Goal: Task Accomplishment & Management: Manage account settings

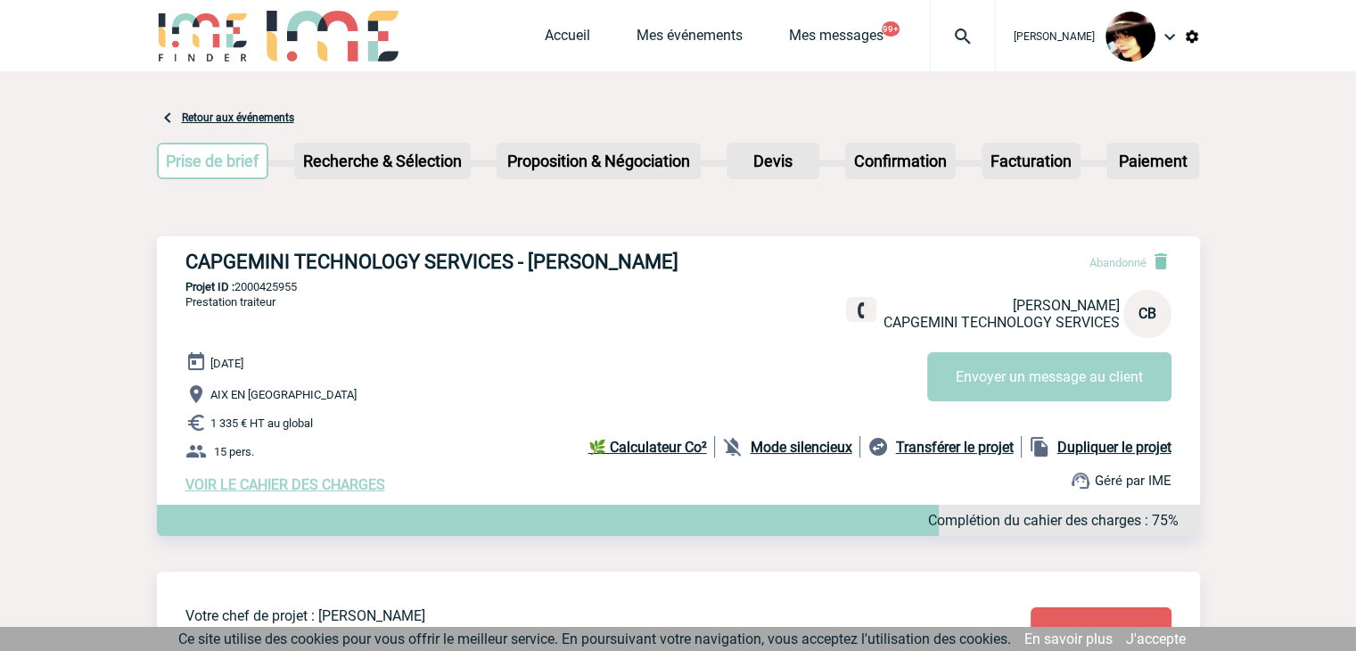
click at [951, 30] on img at bounding box center [963, 36] width 64 height 21
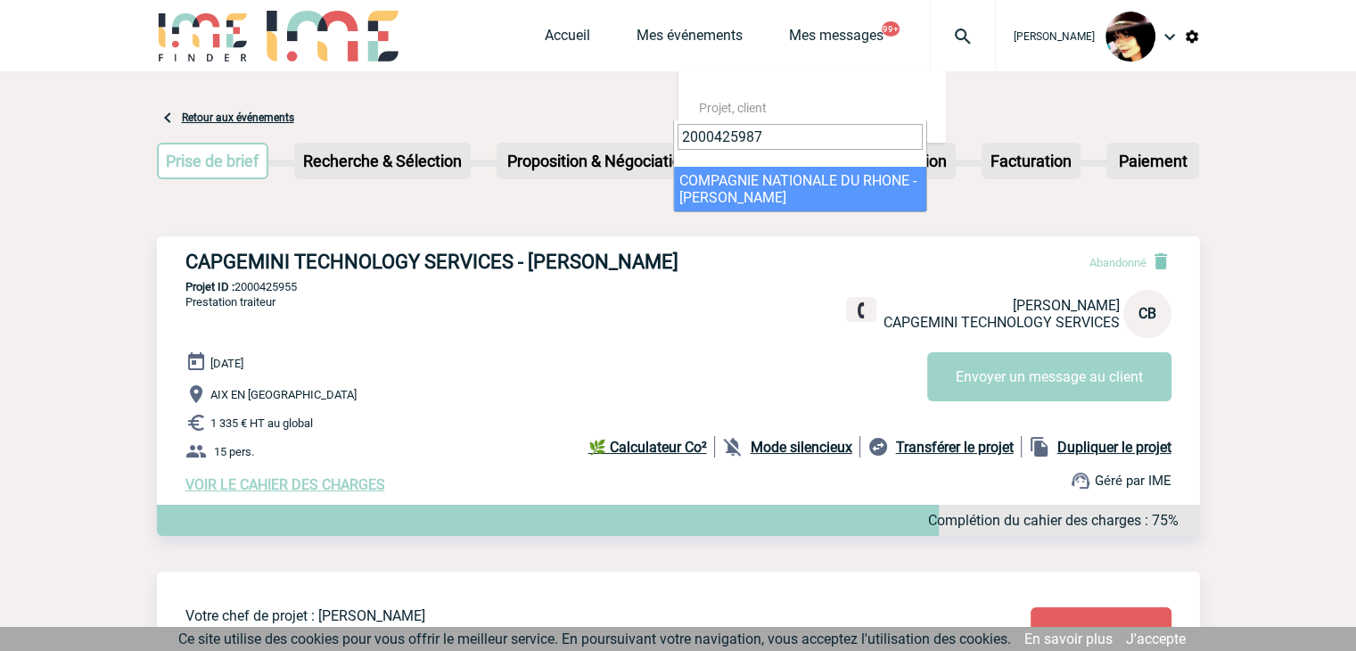
type input "2000425987"
select select "25488"
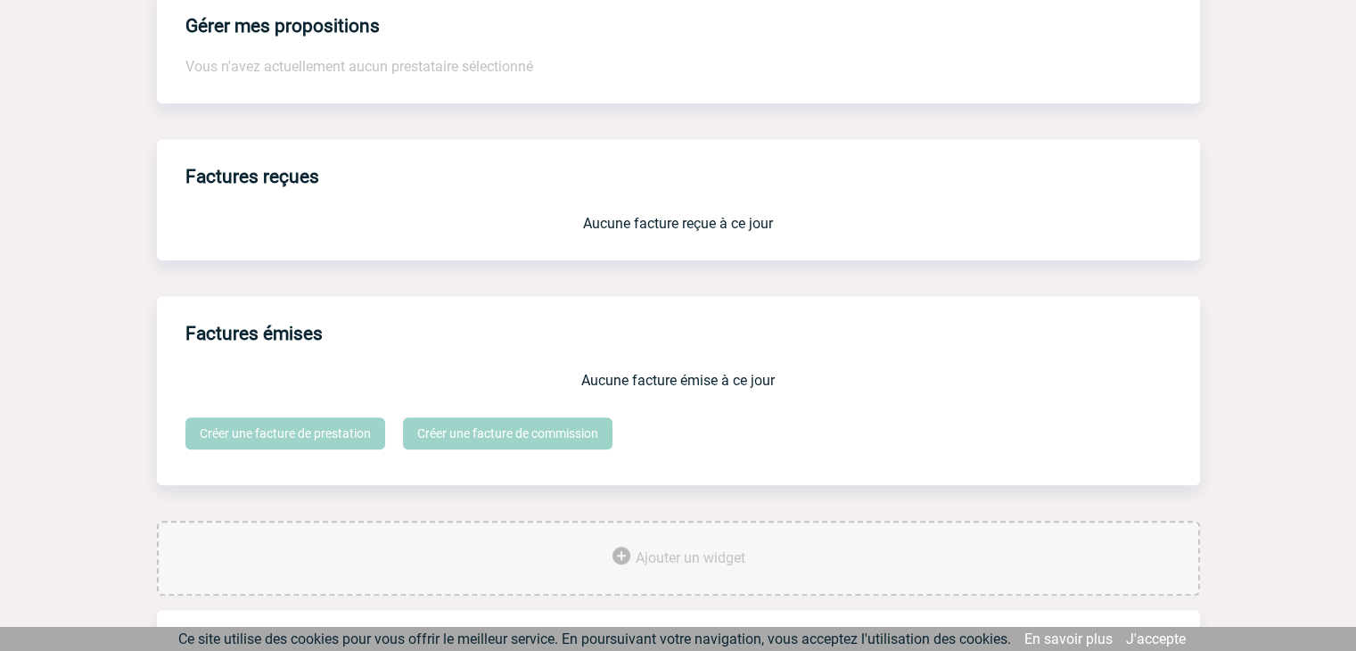
scroll to position [1474, 0]
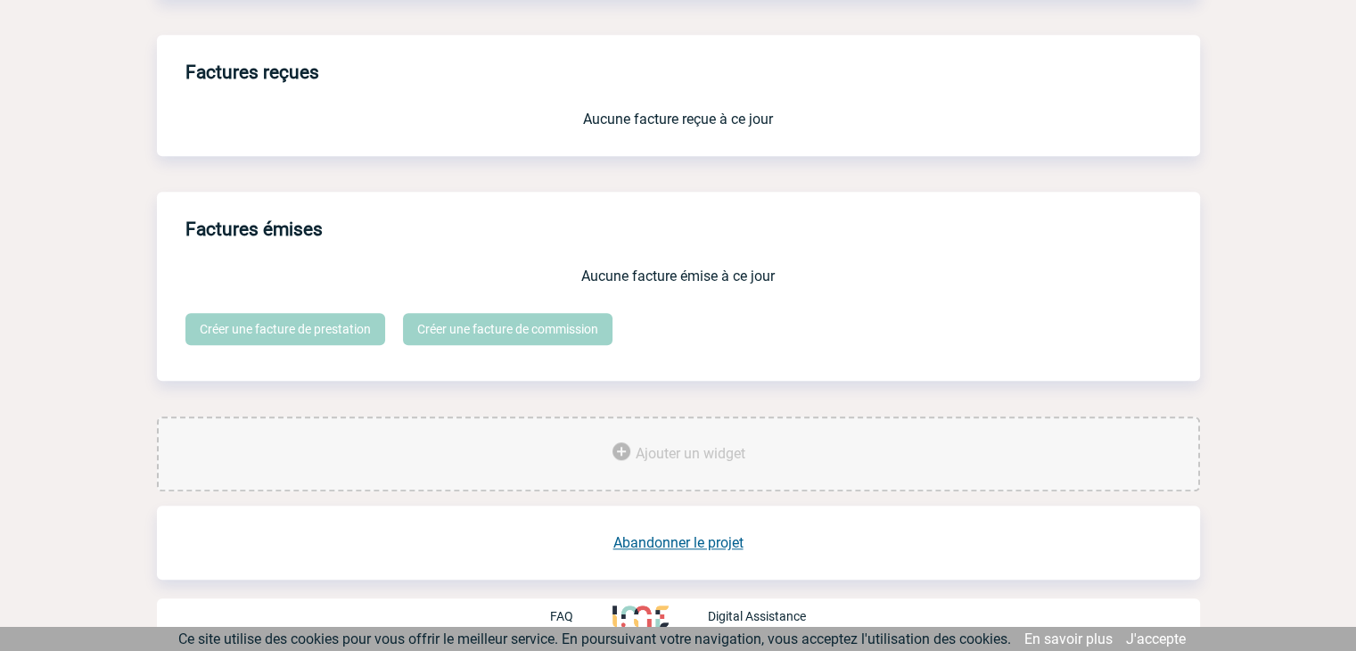
click at [685, 547] on link "Abandonner le projet" at bounding box center [678, 542] width 130 height 17
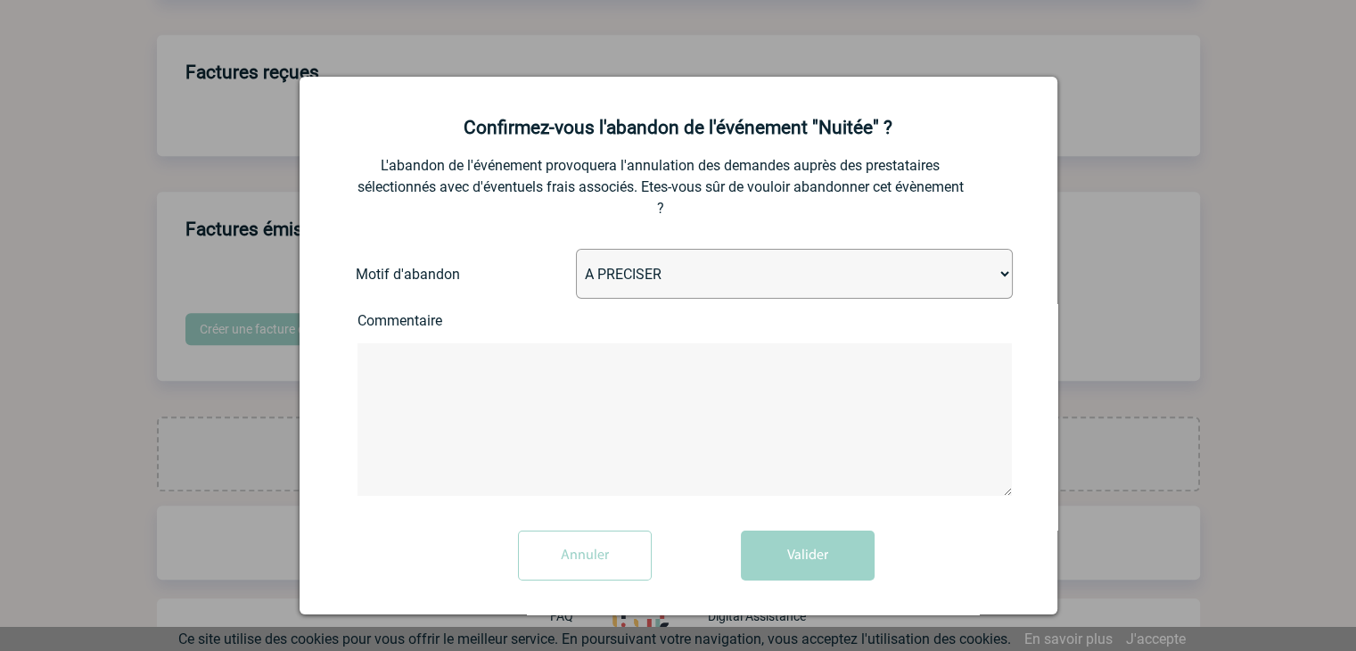
click at [652, 277] on select "A PRECISER Projet annulé Projet reporté Evénement organisé en interne A fait ap…" at bounding box center [794, 274] width 437 height 50
select select "ABANDON_PROJET_02"
click at [576, 251] on select "A PRECISER Projet annulé Projet reporté Evénement organisé en interne A fait ap…" at bounding box center [794, 274] width 437 height 50
click at [788, 550] on button "Valider" at bounding box center [808, 556] width 134 height 50
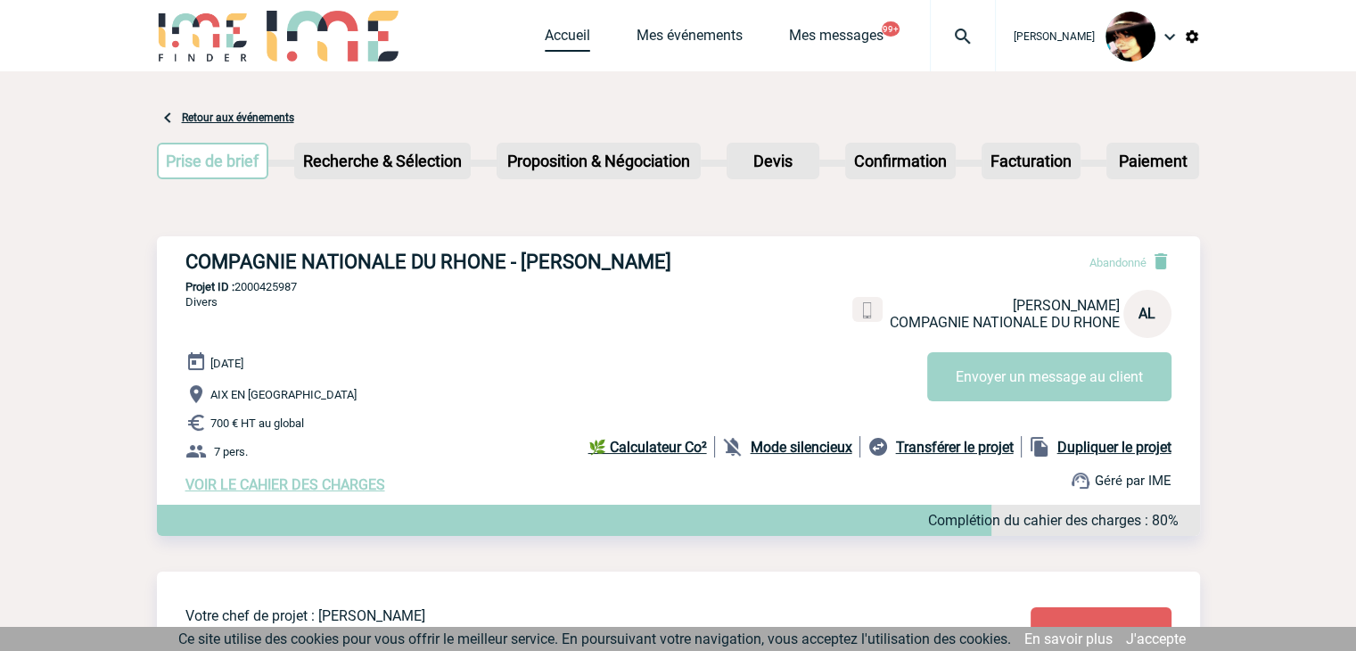
click at [558, 37] on link "Accueil" at bounding box center [567, 39] width 45 height 25
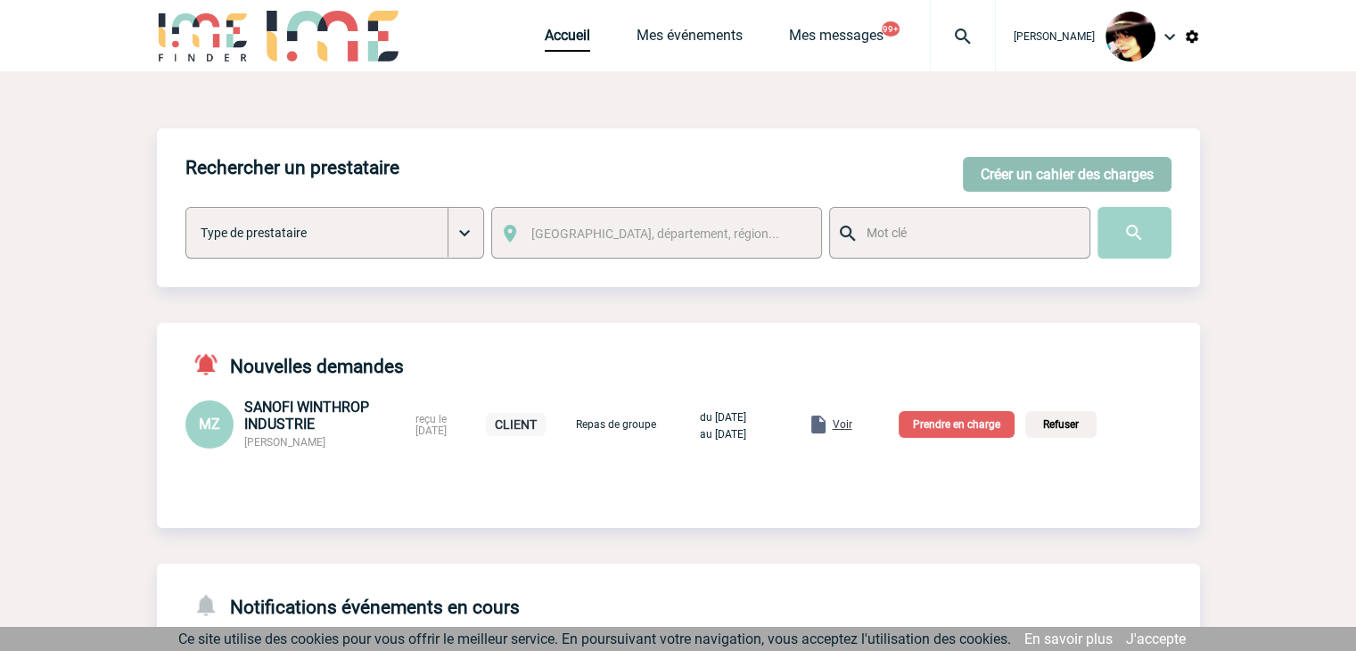
click at [1080, 177] on button "Créer un cahier des charges" at bounding box center [1067, 174] width 209 height 35
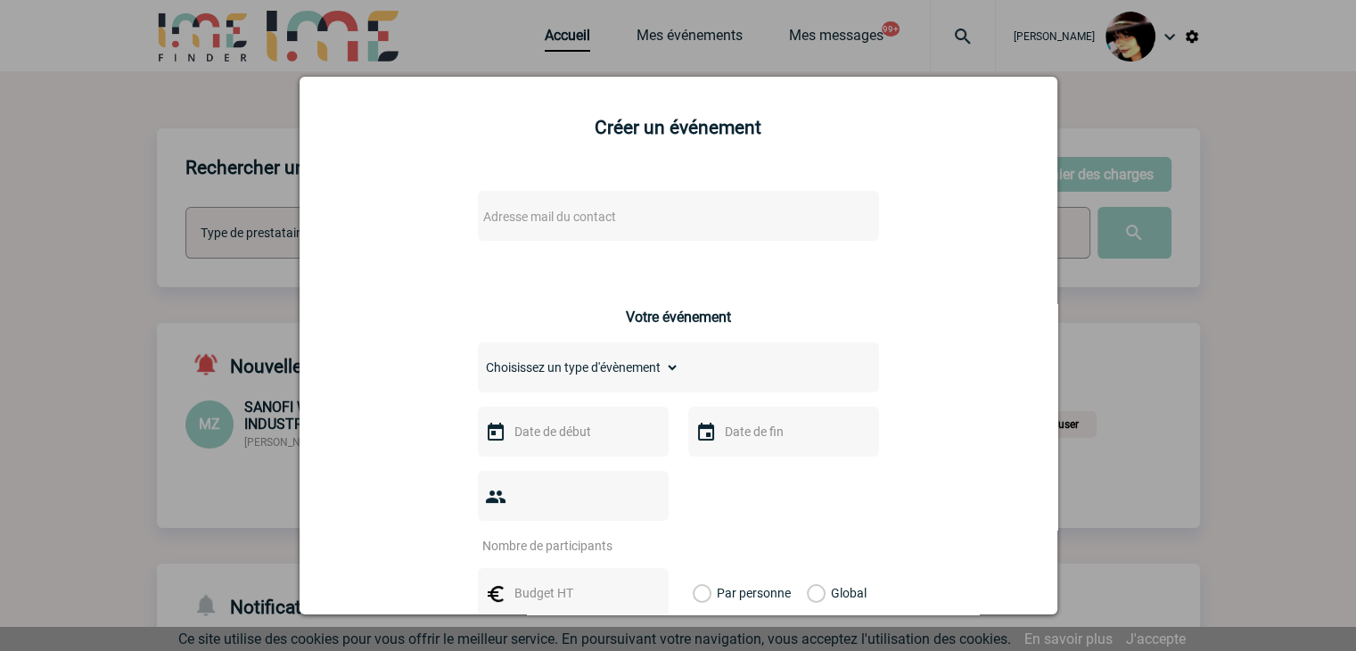
click at [1280, 340] on div at bounding box center [678, 325] width 1356 height 651
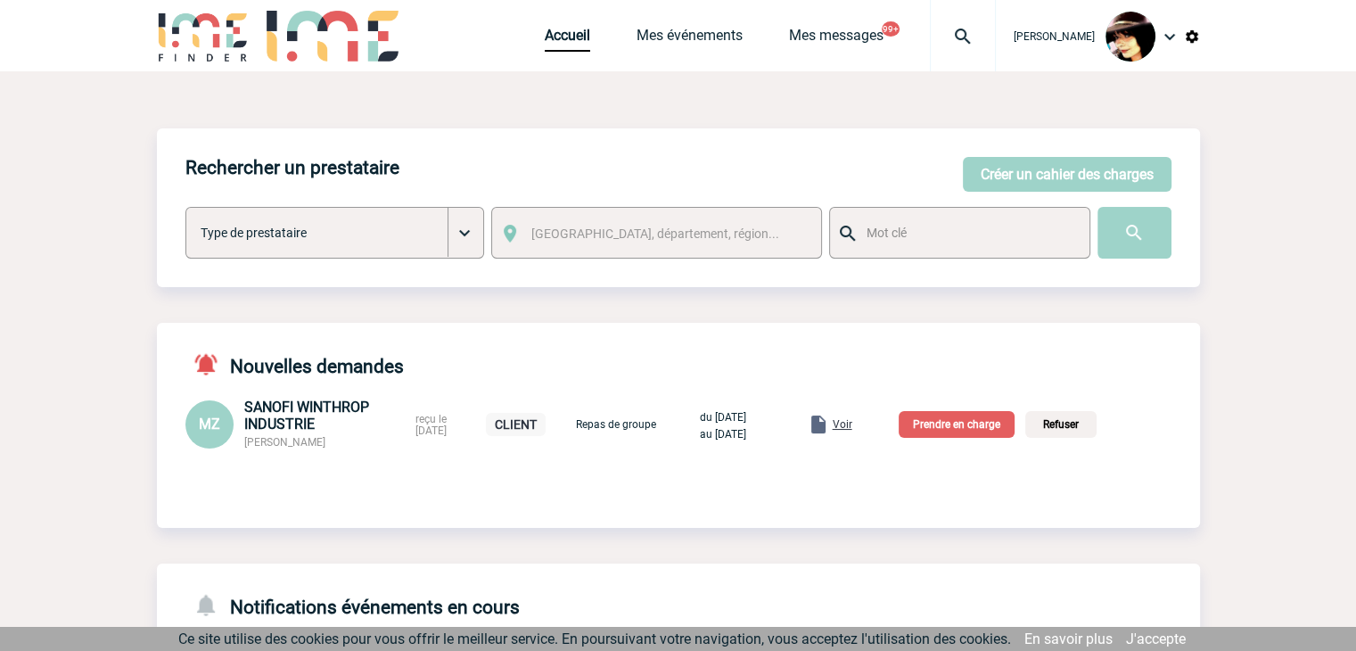
drag, startPoint x: 330, startPoint y: 447, endPoint x: 244, endPoint y: 444, distance: 85.6
click at [244, 444] on div "SANOFI WINTHROP INDUSTRIE Marianella ZERPA" at bounding box center [324, 424] width 161 height 51
copy span "Marianella ZERPA"
click at [852, 427] on span "Voir" at bounding box center [843, 424] width 20 height 12
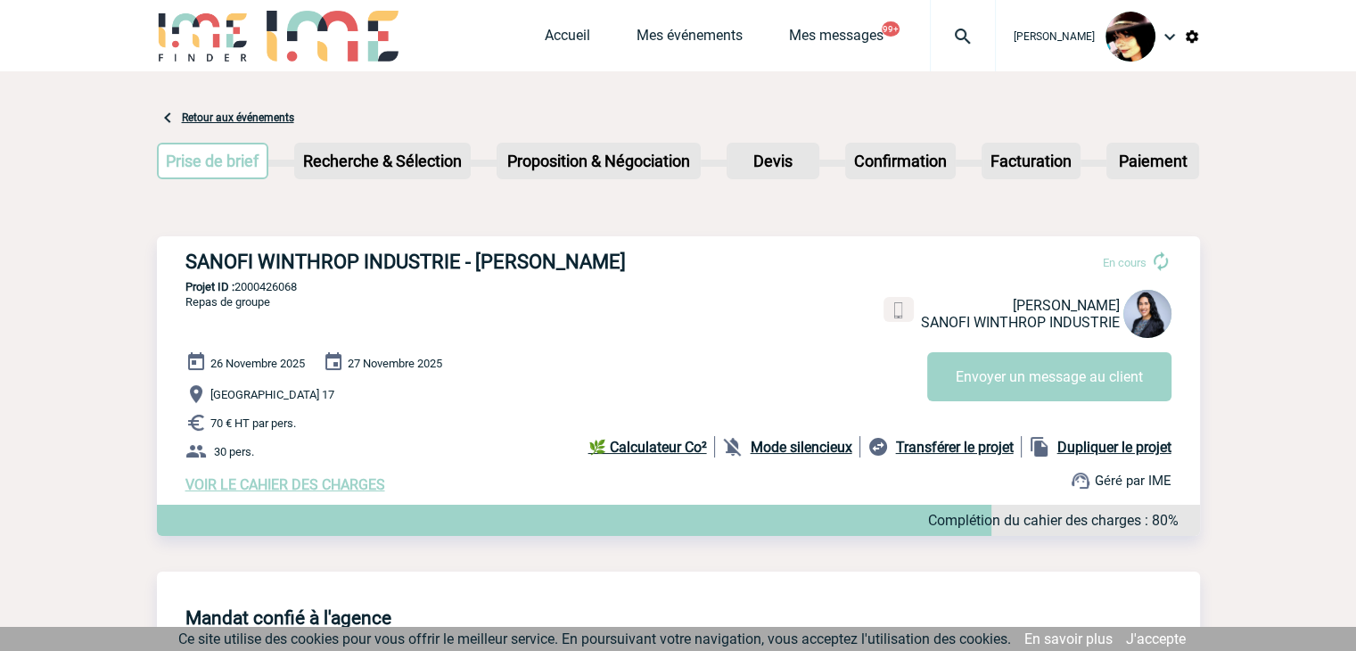
click at [335, 487] on span "VOIR LE CAHIER DES CHARGES" at bounding box center [285, 484] width 200 height 17
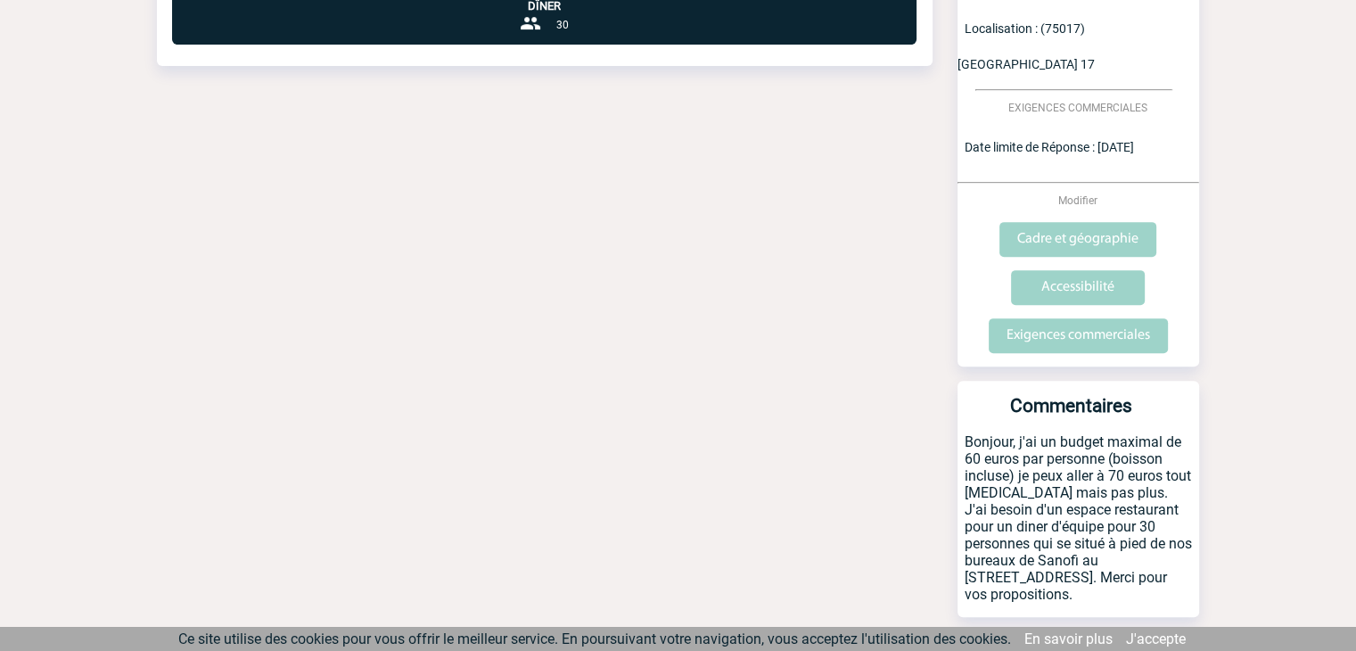
scroll to position [662, 0]
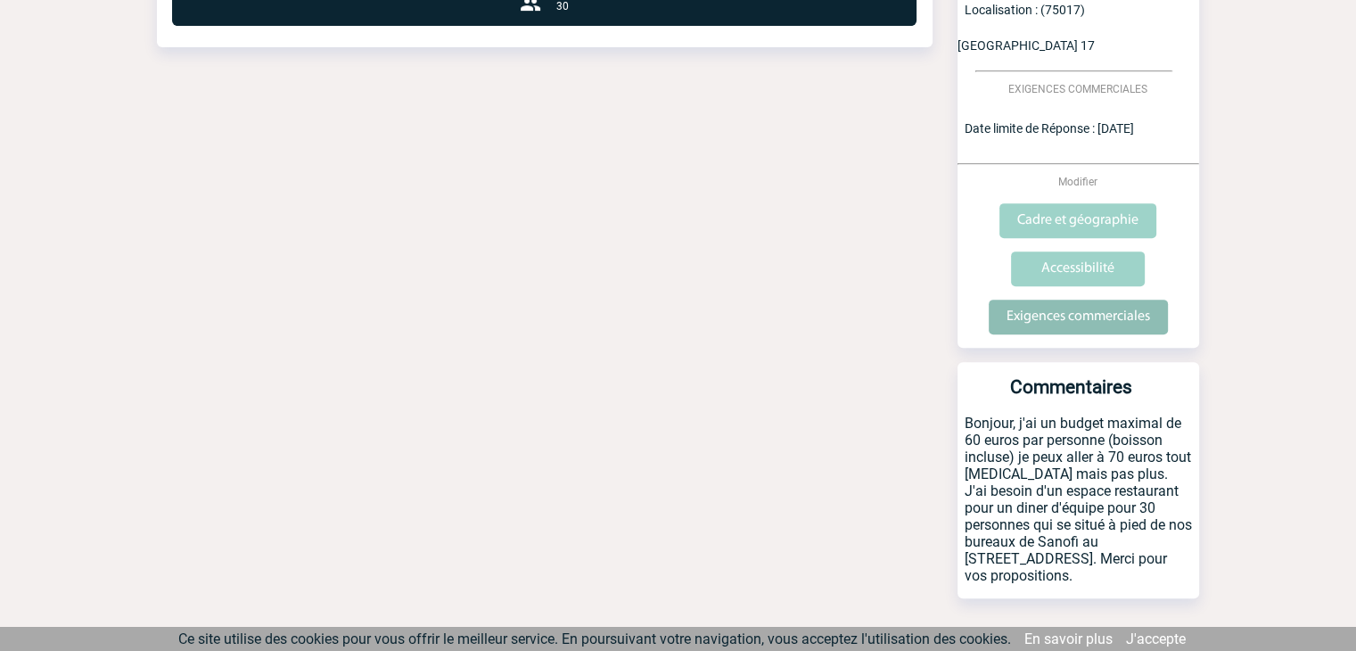
click at [1024, 300] on input "Exigences commerciales" at bounding box center [1078, 317] width 179 height 35
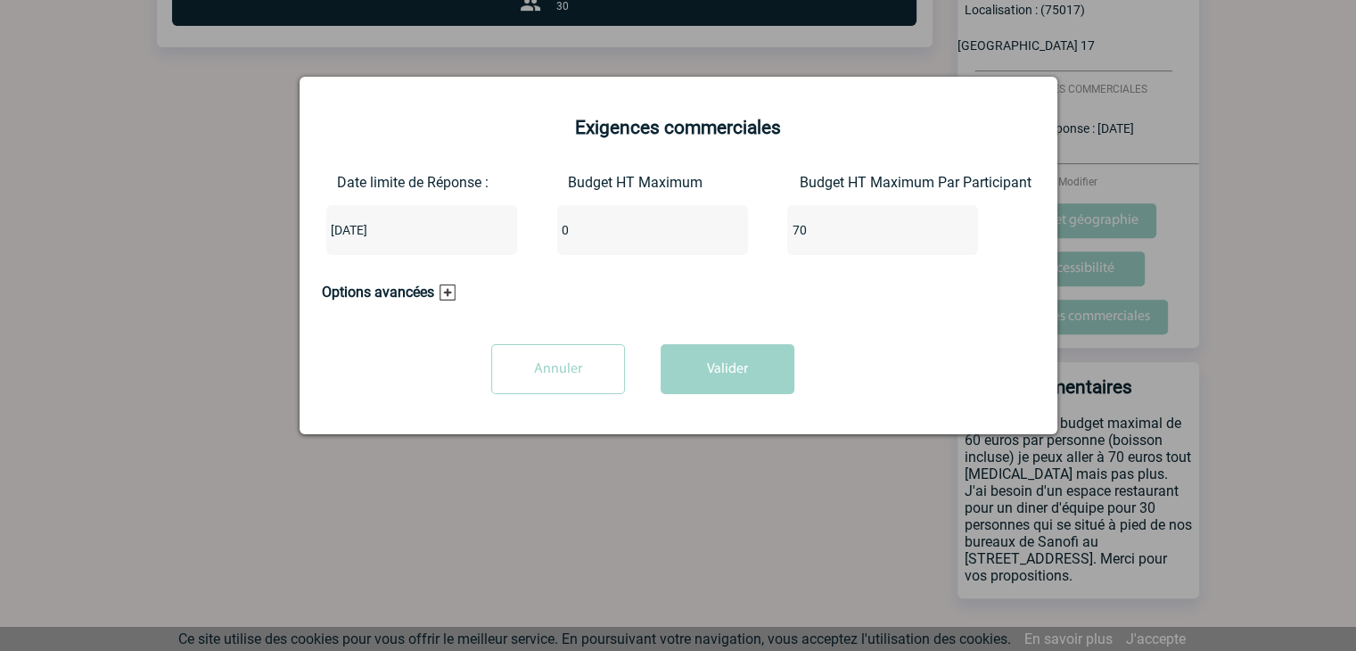
drag, startPoint x: 590, startPoint y: 238, endPoint x: 482, endPoint y: 248, distance: 108.3
click at [482, 248] on div "Date limite de Réponse : 2025-10-17 Budget HT Maximum 0 Budget HT Maximum Par P…" at bounding box center [678, 221] width 713 height 95
type input "2100"
click at [706, 356] on button "Valider" at bounding box center [728, 369] width 134 height 50
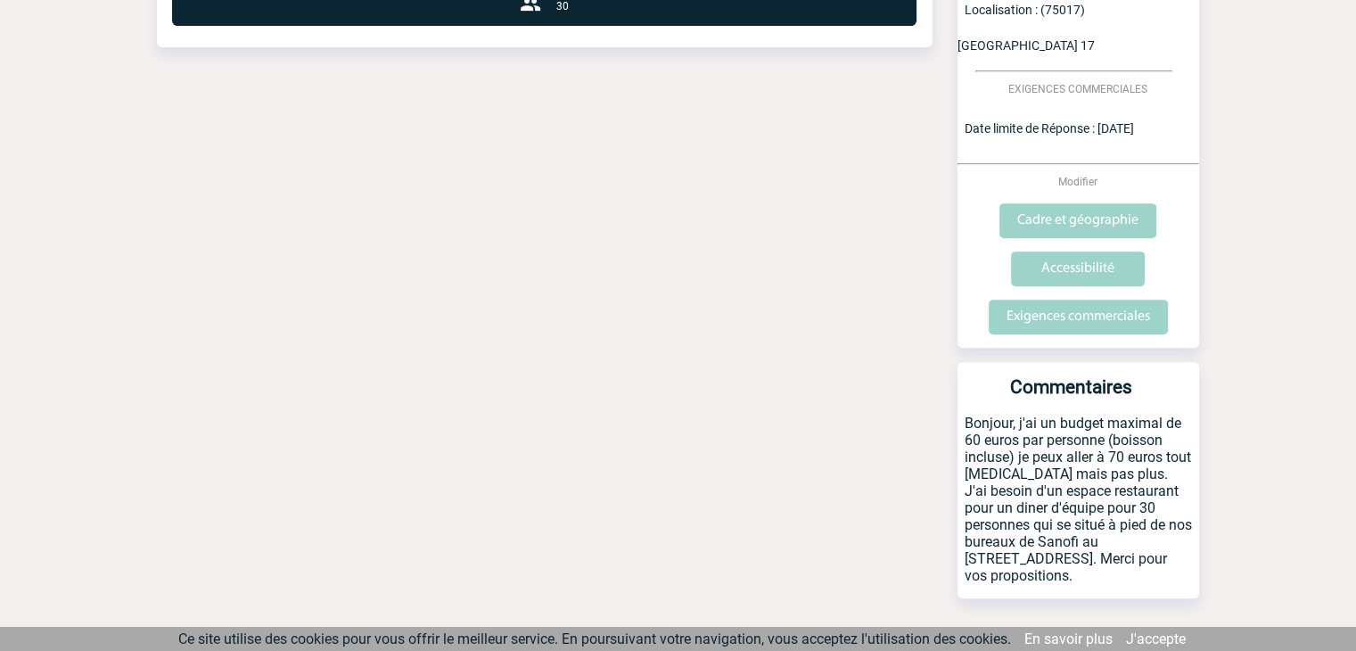
click at [580, 393] on div "Date limite de réponse le 17-10-2025 Retour à mon événement SANOFI WINTHROP IND…" at bounding box center [678, 47] width 1043 height 1274
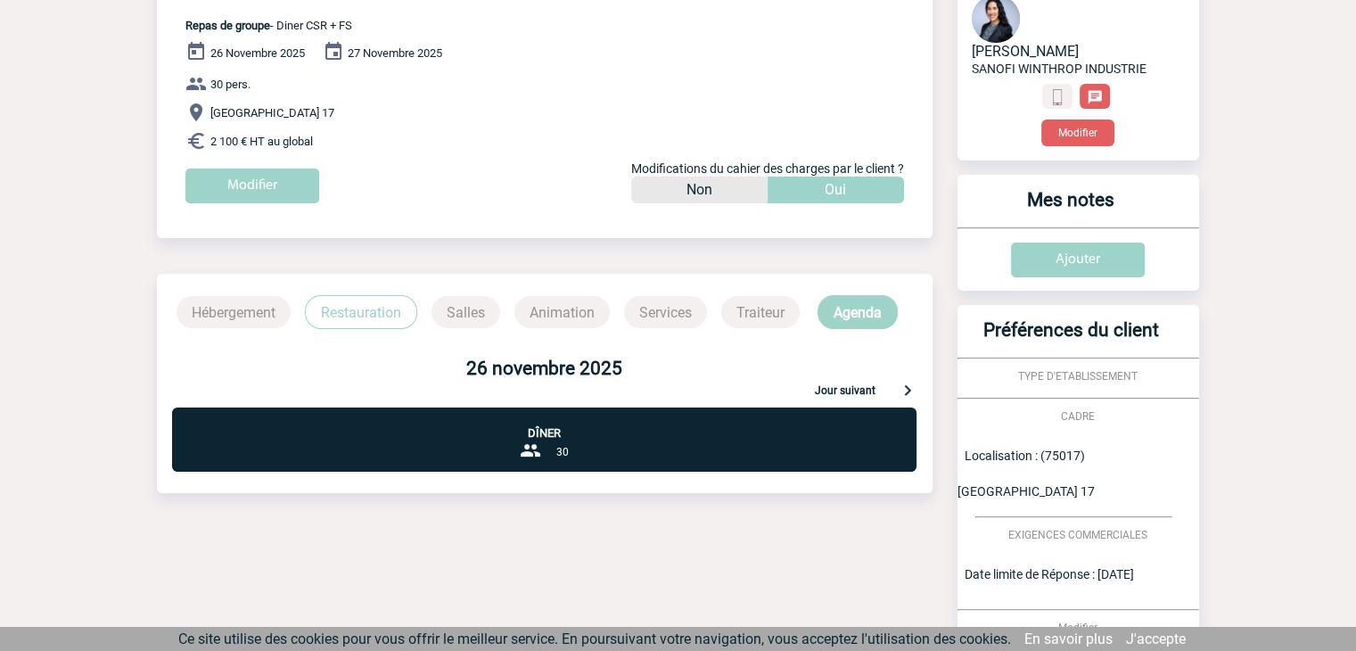
scroll to position [0, 0]
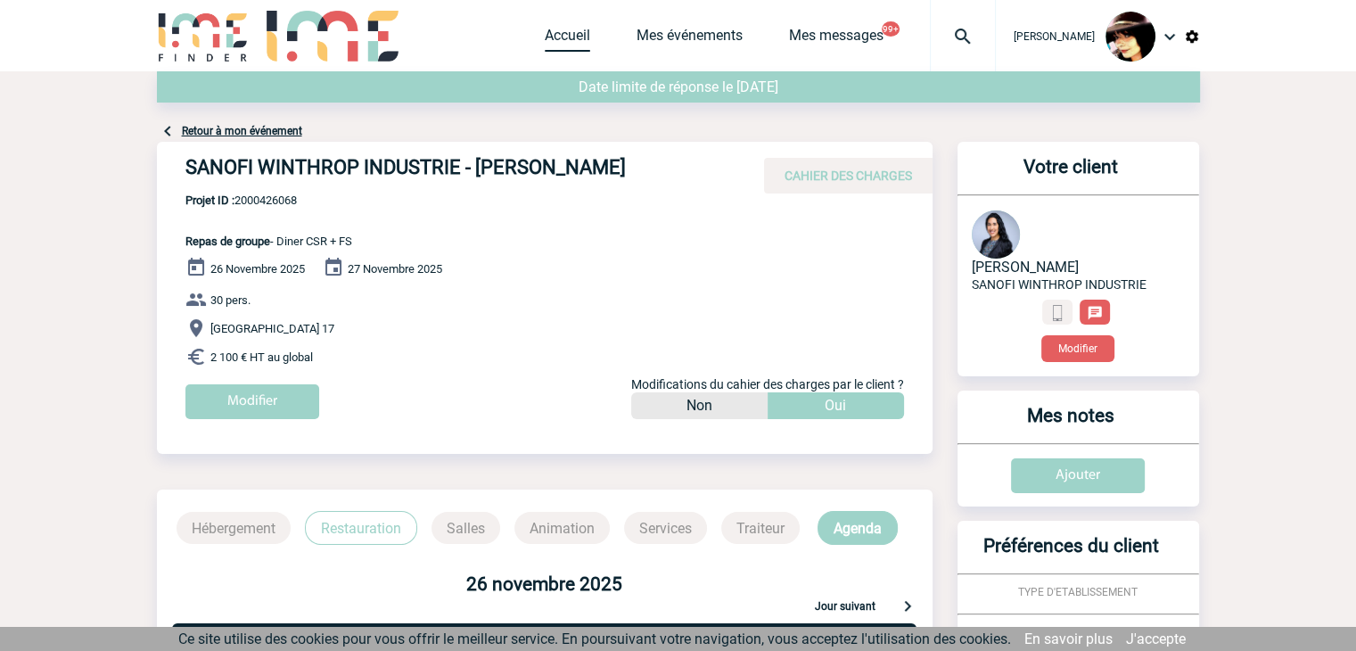
click at [556, 34] on link "Accueil" at bounding box center [567, 39] width 45 height 25
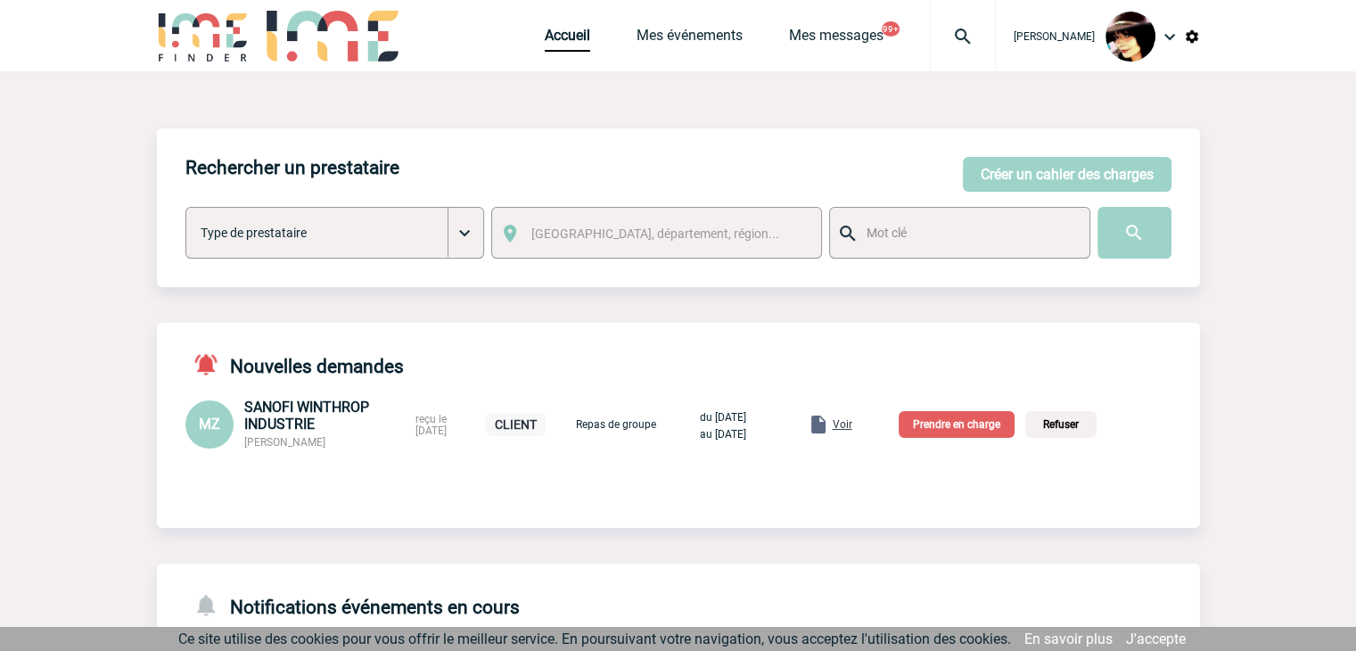
click at [945, 432] on p "Prendre en charge" at bounding box center [957, 424] width 116 height 27
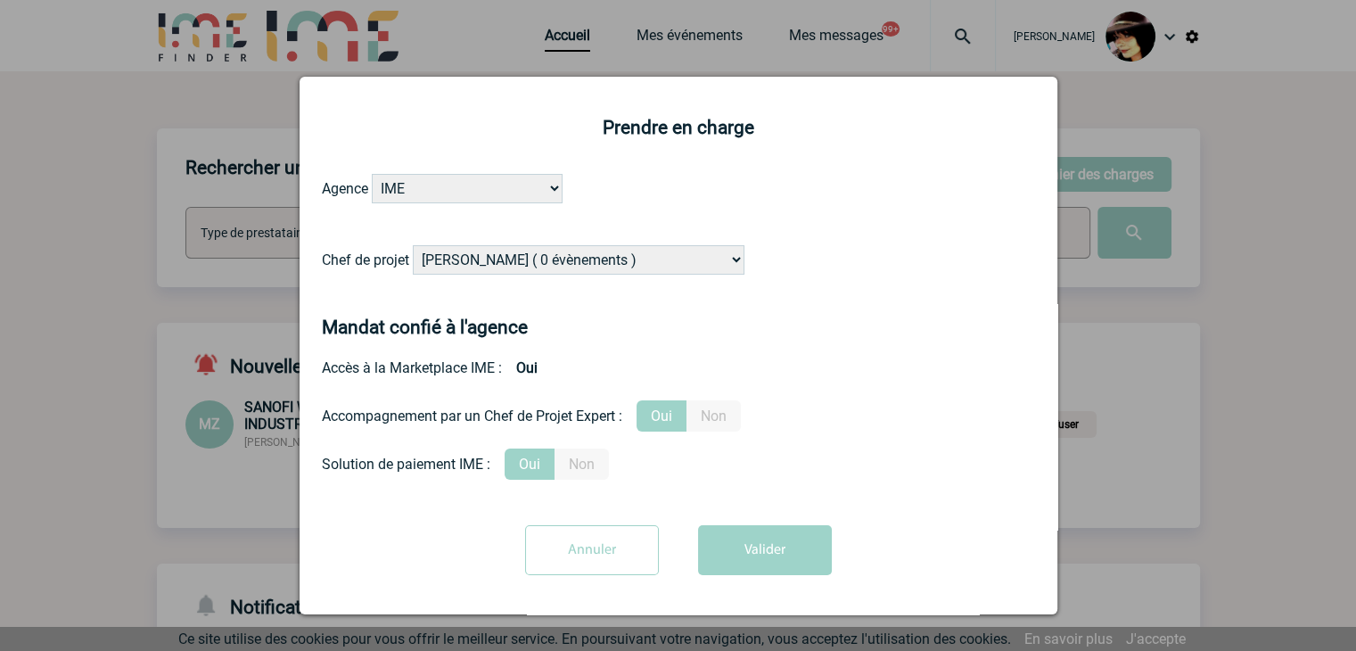
click at [574, 269] on select "[PERSON_NAME] ( 0 évènements ) [PERSON_NAME] ( 200 évènements ) [PERSON_NAME] (…" at bounding box center [579, 259] width 332 height 29
select select "132114"
click at [413, 246] on select "[PERSON_NAME] ( 0 évènements ) [PERSON_NAME] ( 200 évènements ) [PERSON_NAME] (…" at bounding box center [579, 259] width 332 height 29
click at [738, 539] on button "Valider" at bounding box center [765, 550] width 134 height 50
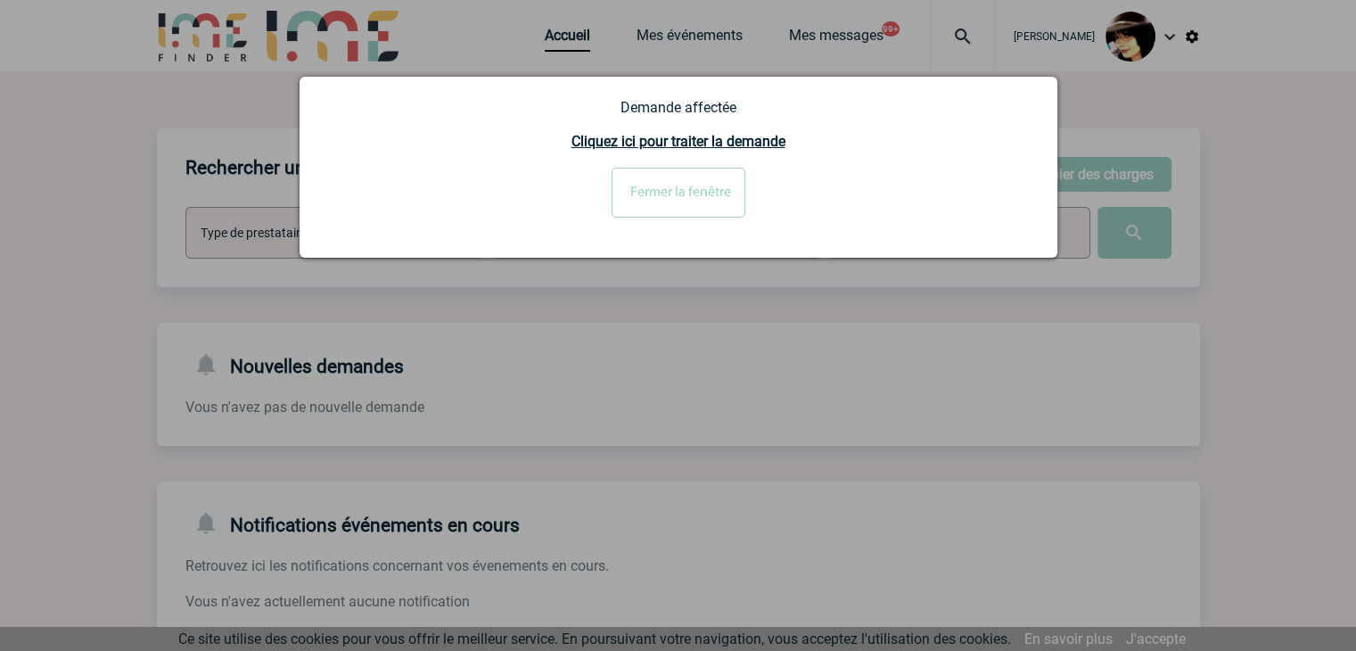
click at [641, 209] on input "Fermer la fenêtre" at bounding box center [679, 193] width 134 height 50
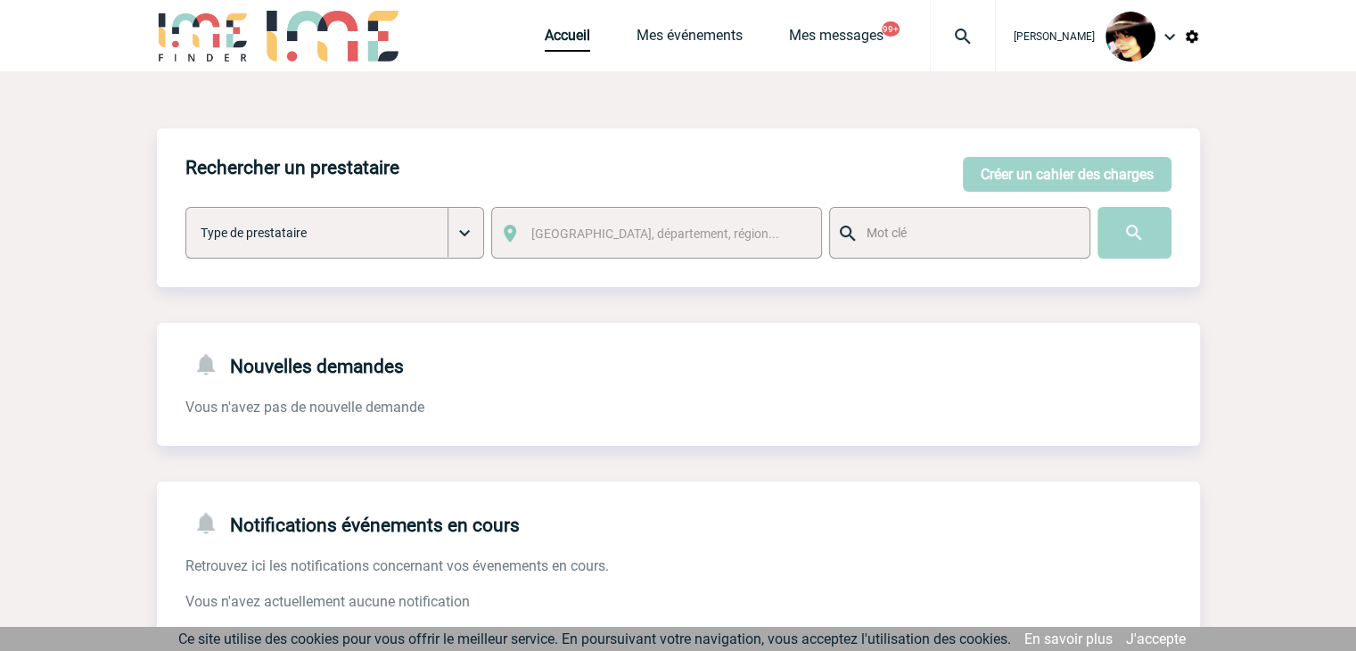
click at [940, 33] on img at bounding box center [963, 36] width 64 height 21
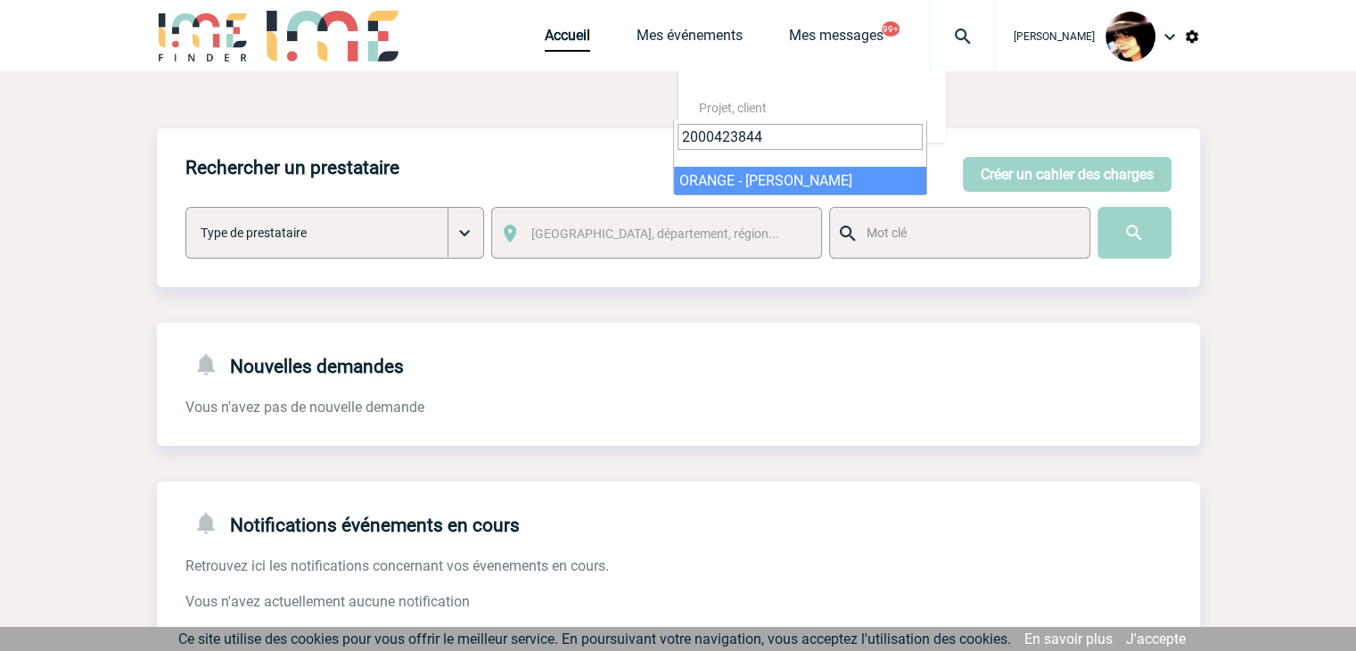
type input "2000423844"
select select "23345"
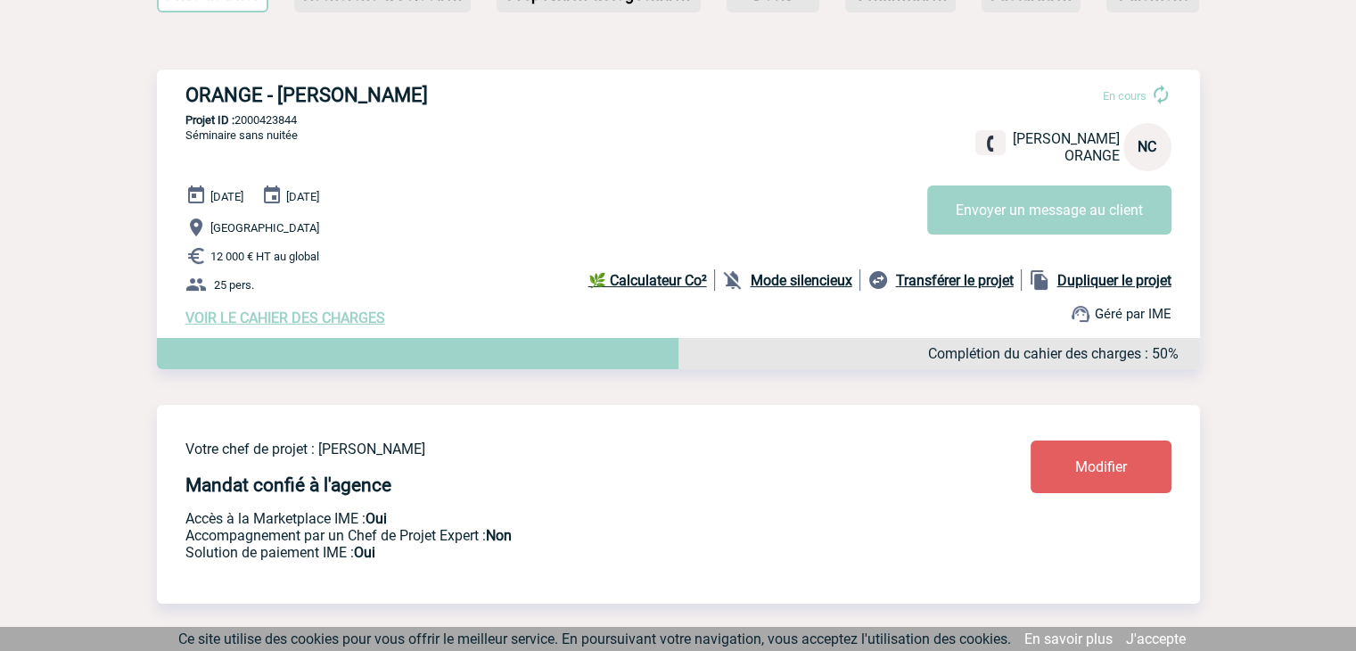
scroll to position [178, 0]
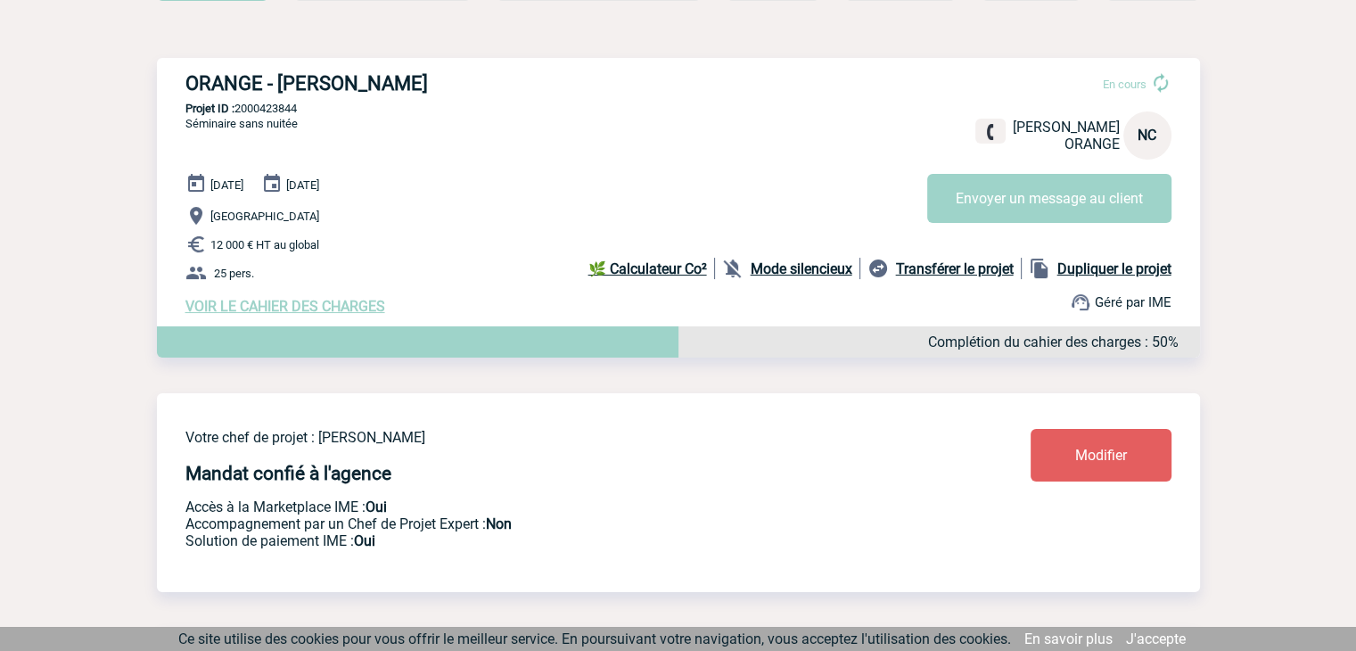
click at [1135, 462] on link "Modifier" at bounding box center [1101, 455] width 141 height 53
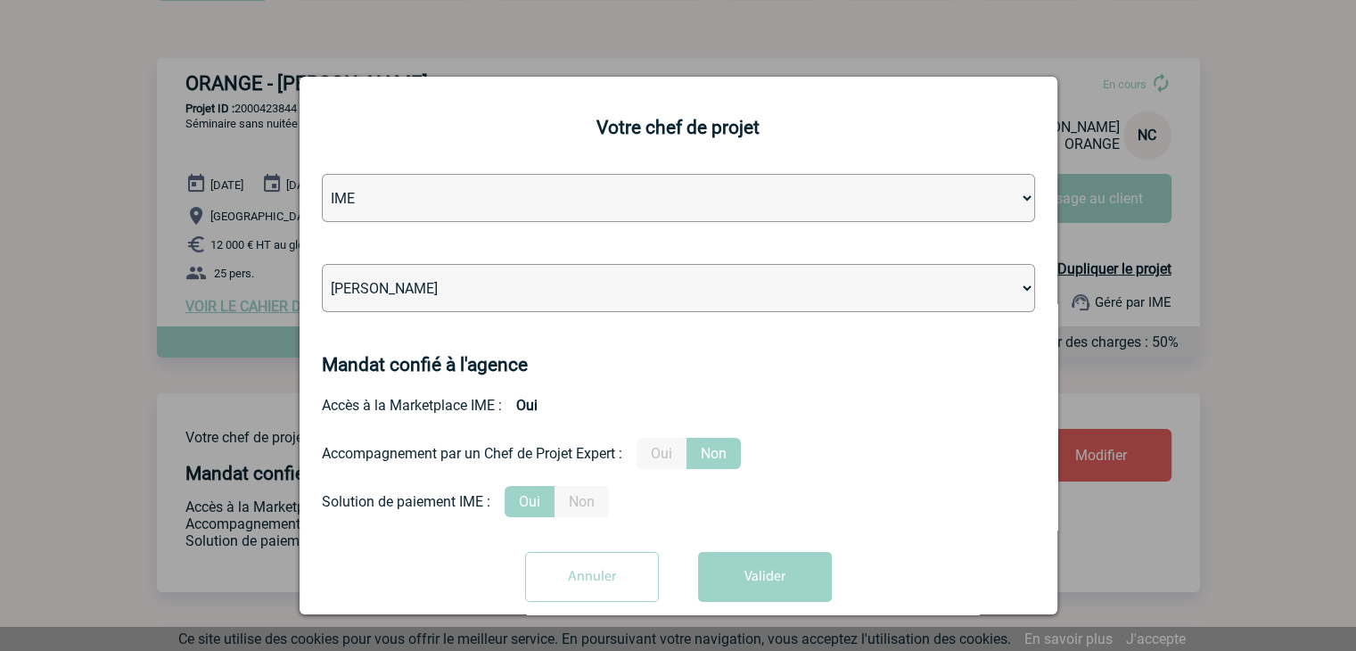
click at [580, 572] on input "Annuler" at bounding box center [592, 577] width 134 height 50
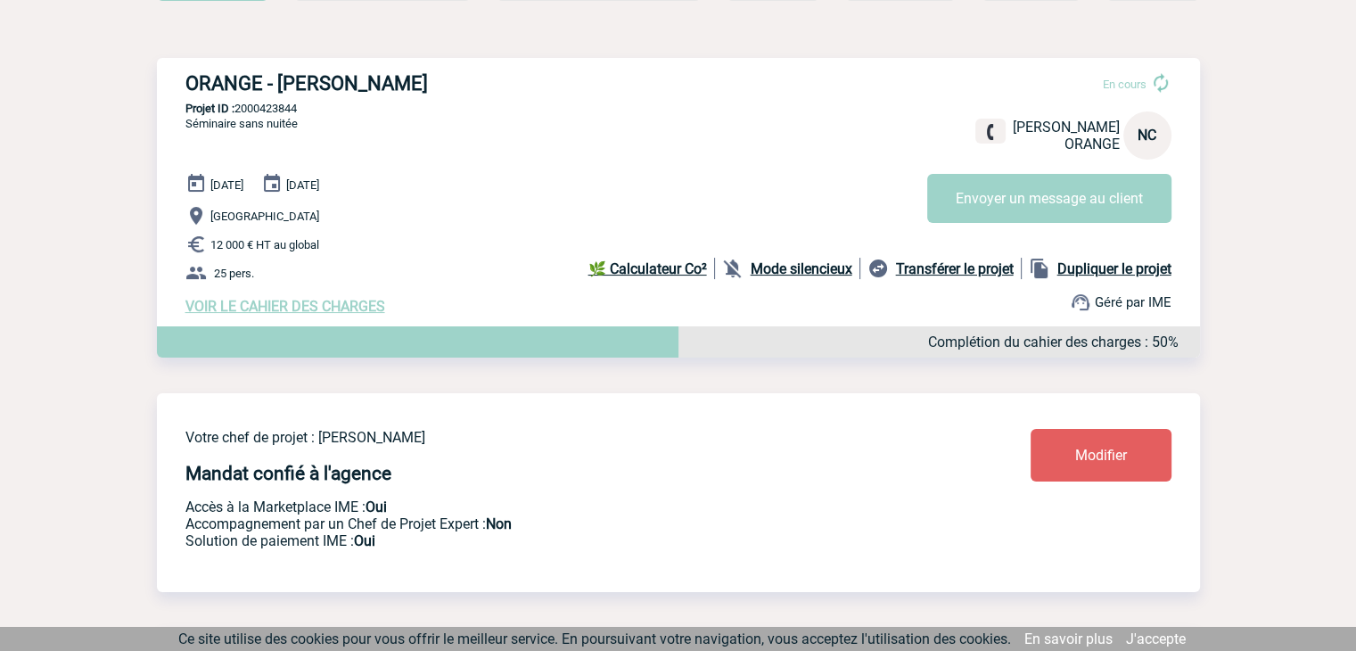
click at [1116, 454] on span "Modifier" at bounding box center [1101, 455] width 52 height 17
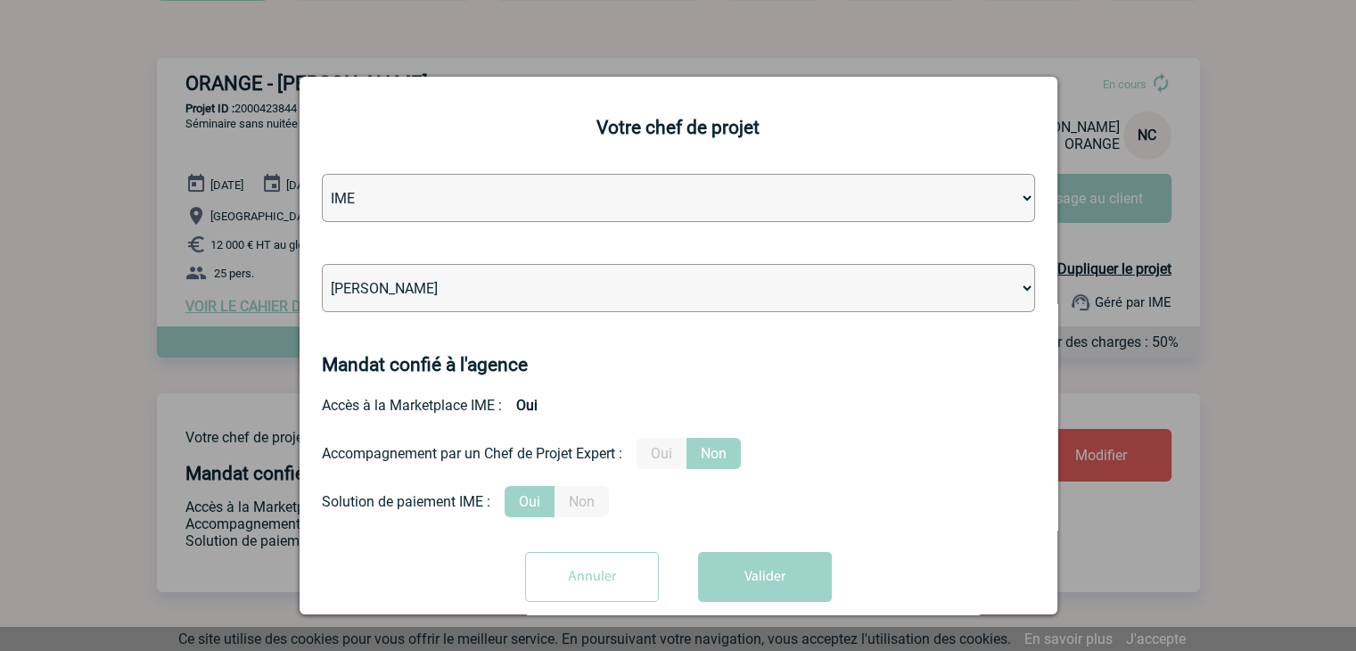
click at [611, 293] on select "[PERSON_NAME] [PERSON_NAME] [PERSON_NAME] Jean-[PERSON_NAME] [PERSON_NAME] [PER…" at bounding box center [678, 288] width 713 height 48
select select "131612"
click at [606, 300] on select "[PERSON_NAME] [PERSON_NAME] [PERSON_NAME] Jean-[PERSON_NAME] [PERSON_NAME] [PER…" at bounding box center [678, 288] width 713 height 48
click at [667, 462] on label "Oui" at bounding box center [662, 453] width 50 height 31
click at [0, 0] on input "Oui" at bounding box center [0, 0] width 0 height 0
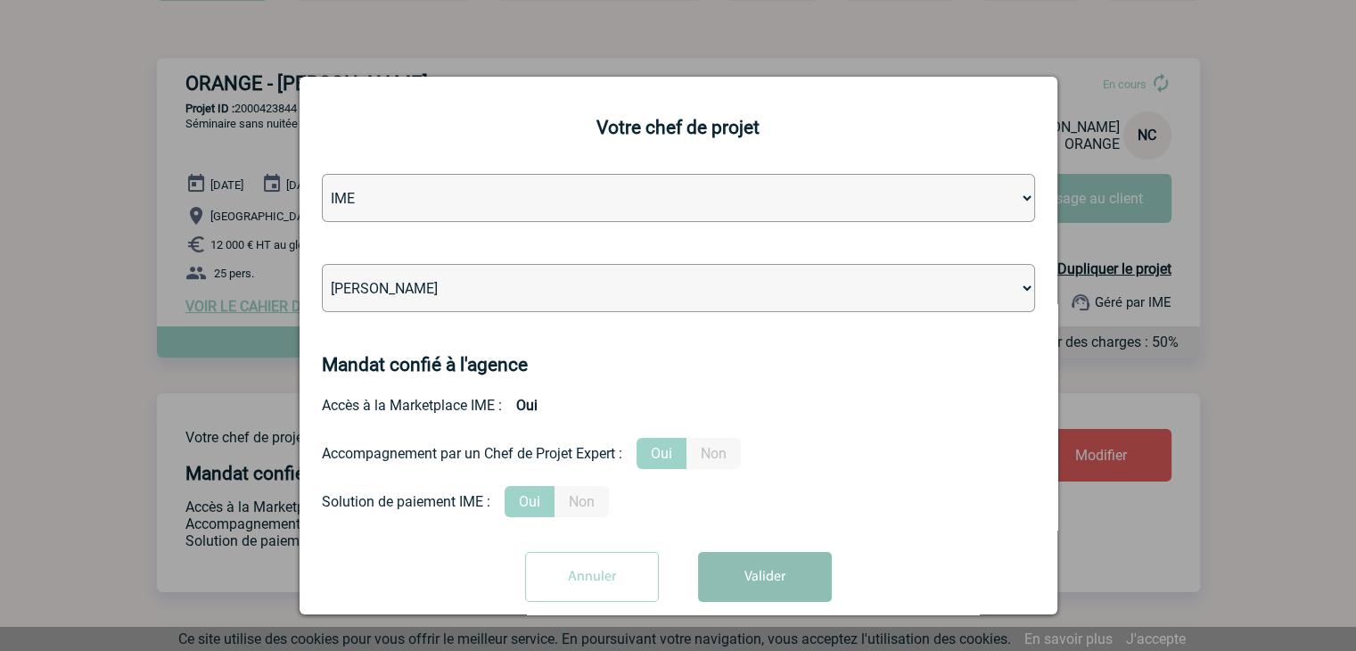
click at [782, 592] on button "Valider" at bounding box center [765, 577] width 134 height 50
